Goal: Information Seeking & Learning: Stay updated

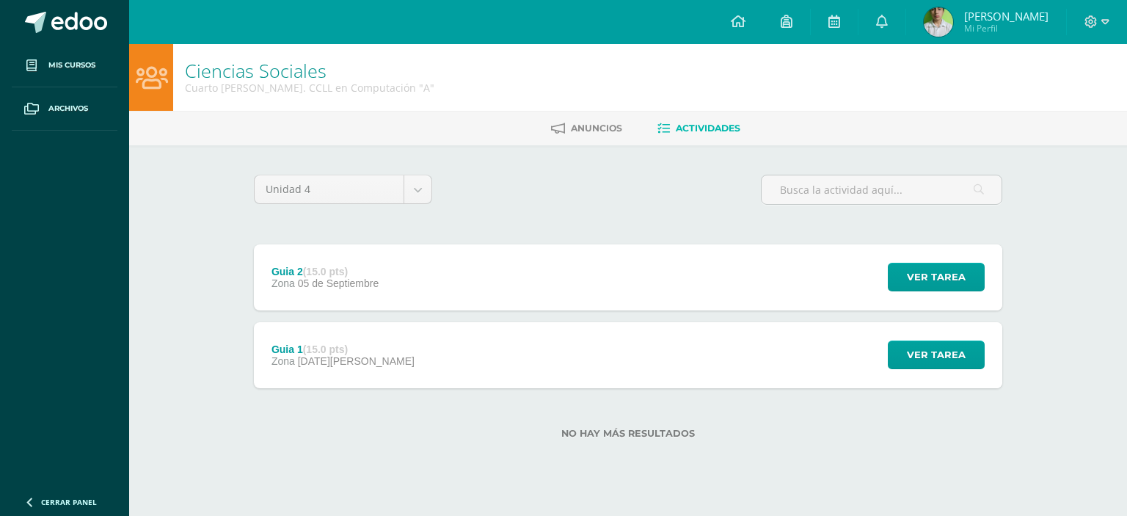
click at [46, 21] on link at bounding box center [64, 22] width 129 height 44
click at [870, 29] on link at bounding box center [881, 22] width 47 height 44
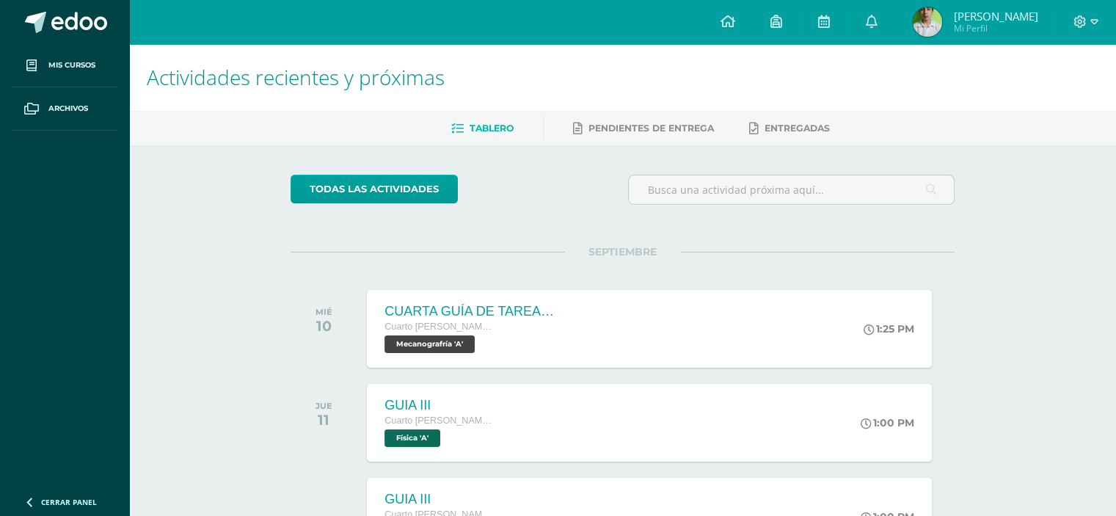
click at [884, 29] on link at bounding box center [870, 22] width 47 height 44
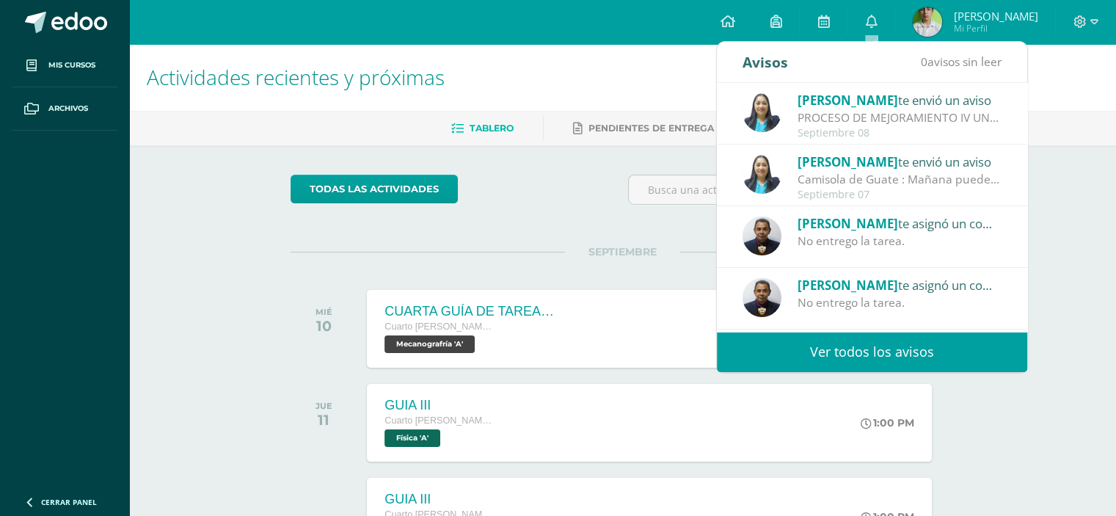
click at [933, 180] on div "Camisola de Guate : Mañana pueden llegar con la playera de la selección siempre…" at bounding box center [899, 179] width 204 height 17
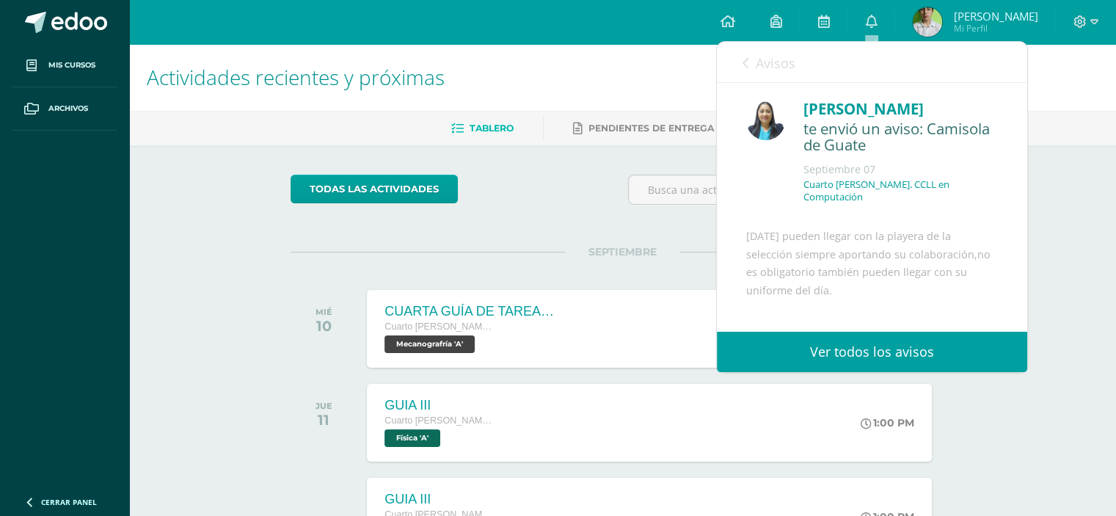
scroll to position [21, 0]
click at [745, 62] on icon at bounding box center [745, 63] width 6 height 12
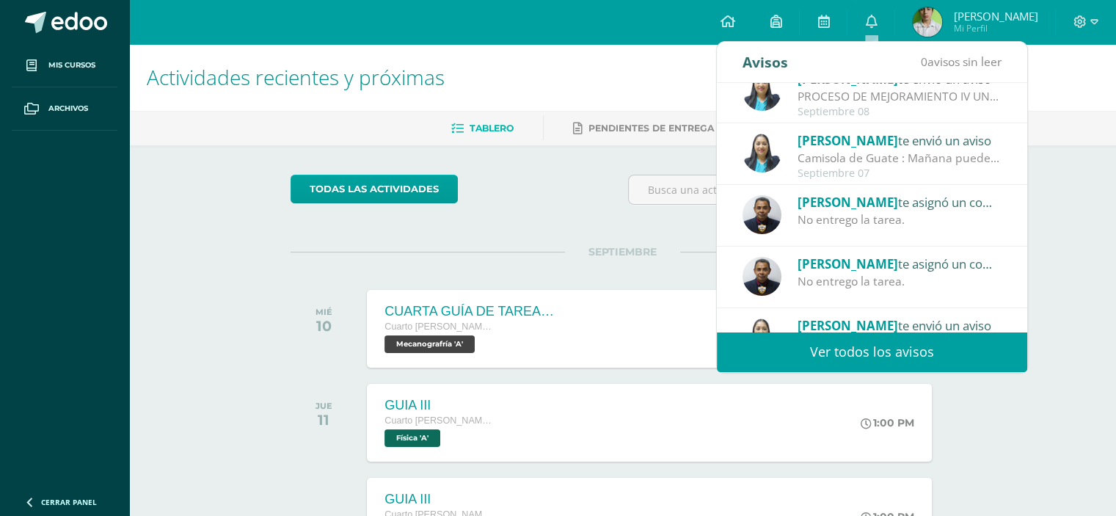
scroll to position [0, 0]
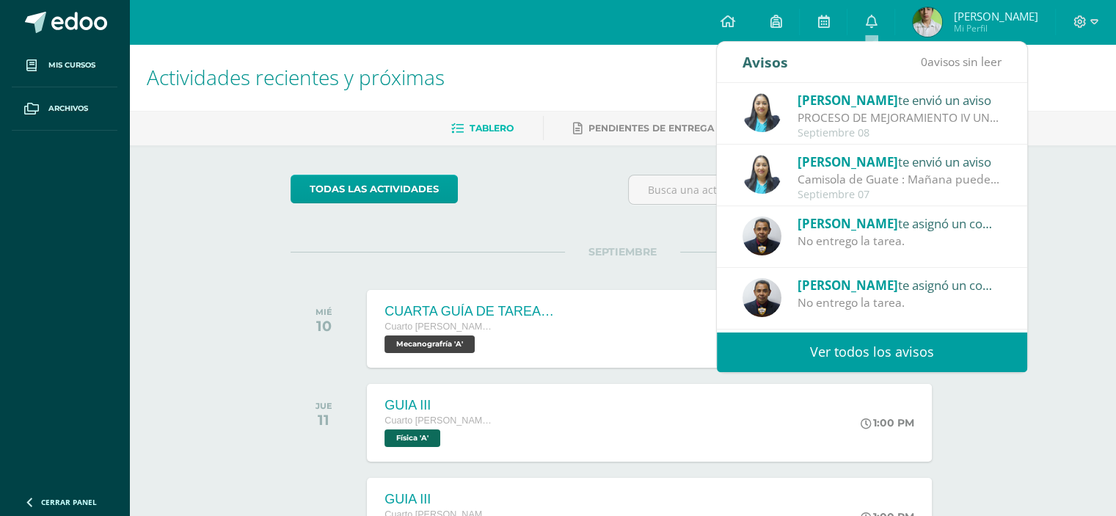
click at [1111, 286] on div "Actividades recientes y próximas Tablero Pendientes de entrega Entregadas todas…" at bounding box center [622, 486] width 987 height 885
